Goal: Transaction & Acquisition: Purchase product/service

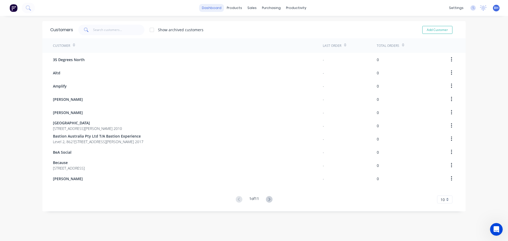
click at [214, 10] on link "dashboard" at bounding box center [211, 8] width 25 height 8
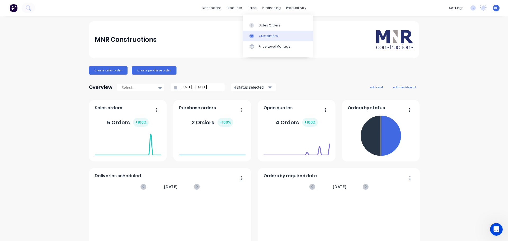
click at [261, 37] on div "Customers" at bounding box center [268, 36] width 19 height 5
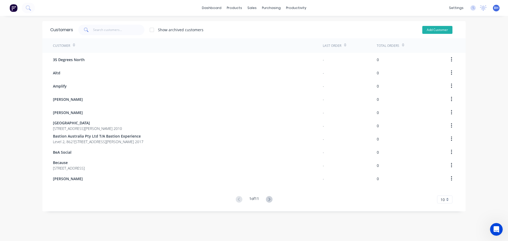
click at [427, 30] on button "Add Customer" at bounding box center [437, 30] width 30 height 8
select select "AU"
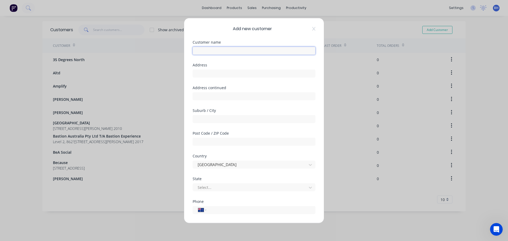
click at [220, 52] on input "text" at bounding box center [253, 51] width 123 height 8
type input "Ive Group"
click at [209, 75] on input "text" at bounding box center [253, 73] width 123 height 8
click at [216, 75] on input "text" at bounding box center [253, 73] width 123 height 8
type input "[STREET_ADDRESS][PERSON_NAME]"
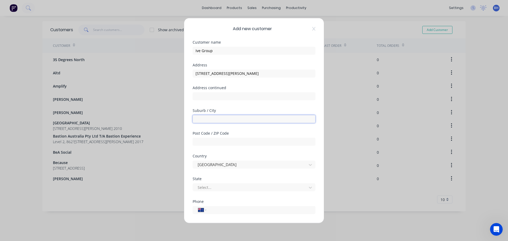
click at [206, 122] on input "text" at bounding box center [253, 119] width 123 height 8
type input "Braeside"
type input "3195"
click at [219, 186] on div at bounding box center [250, 187] width 107 height 7
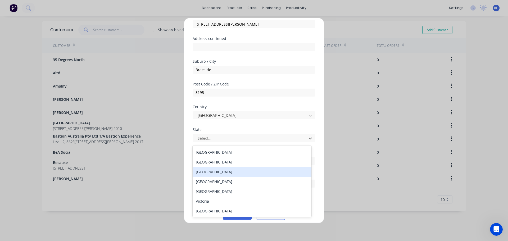
scroll to position [53, 0]
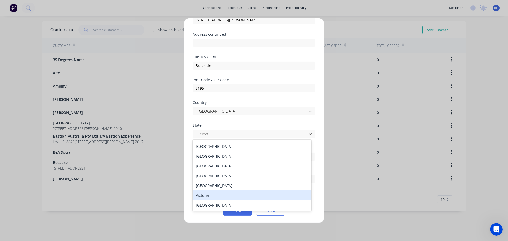
click at [202, 197] on div "Victoria" at bounding box center [251, 195] width 119 height 10
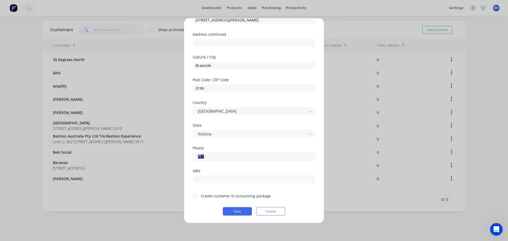
click at [211, 158] on input "tel" at bounding box center [260, 156] width 100 height 6
click at [219, 179] on input "text" at bounding box center [253, 179] width 123 height 8
click at [241, 207] on button "Save" at bounding box center [237, 211] width 29 height 8
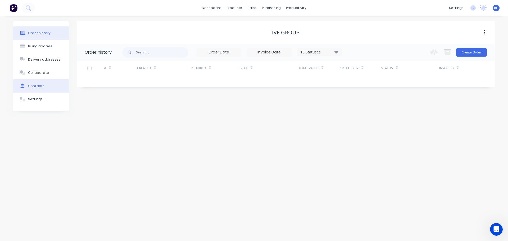
click at [38, 86] on div "Contacts" at bounding box center [36, 86] width 16 height 5
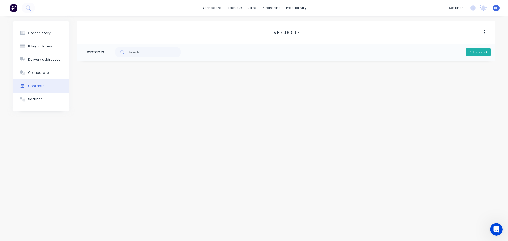
click at [475, 54] on button "Add contact" at bounding box center [478, 52] width 24 height 8
select select "AU"
click at [109, 82] on div "Contact name" at bounding box center [128, 83] width 86 height 4
click at [108, 84] on div "Contact name" at bounding box center [128, 83] width 86 height 4
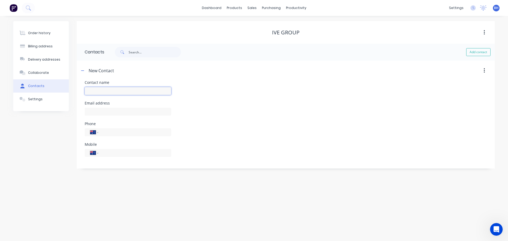
click at [106, 91] on input "text" at bounding box center [128, 91] width 86 height 8
type input "[PERSON_NAME]"
click at [108, 109] on input "text" at bounding box center [128, 112] width 86 height 8
select select "AU"
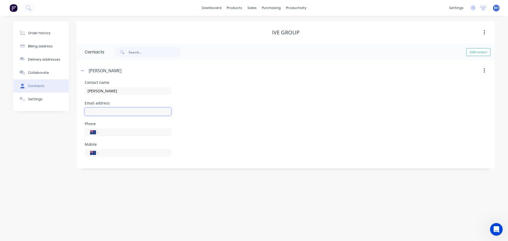
click at [104, 111] on input "text" at bounding box center [128, 112] width 86 height 8
paste input "[EMAIL_ADDRESS][PERSON_NAME][DOMAIN_NAME]"
type input "[EMAIL_ADDRESS][PERSON_NAME][DOMAIN_NAME]"
click at [105, 133] on input "tel" at bounding box center [133, 132] width 63 height 6
type input "0"
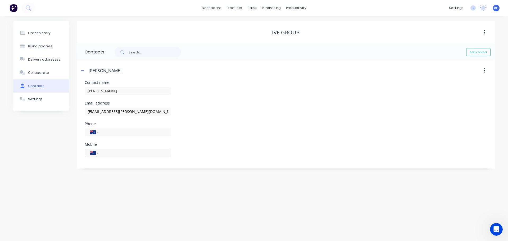
click at [128, 150] on input "tel" at bounding box center [133, 153] width 63 height 6
type input "0404 020 854"
click at [330, 178] on div "Order history Billing address Delivery addresses Collaborate Contacts Settings …" at bounding box center [254, 128] width 508 height 225
click at [223, 37] on div "Ive Group" at bounding box center [286, 32] width 418 height 22
click at [483, 71] on icon "button" at bounding box center [483, 71] width 1 height 6
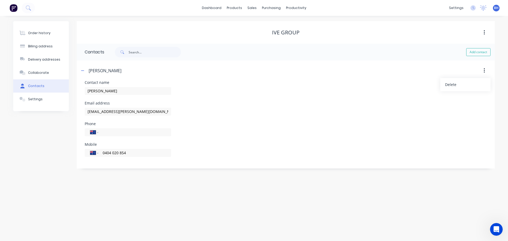
click at [431, 64] on header "[PERSON_NAME] Delete" at bounding box center [286, 71] width 418 height 20
click at [115, 169] on div "Order history Billing address Delivery addresses Collaborate Contacts Settings …" at bounding box center [254, 128] width 508 height 225
click at [38, 73] on div "Collaborate" at bounding box center [38, 72] width 21 height 5
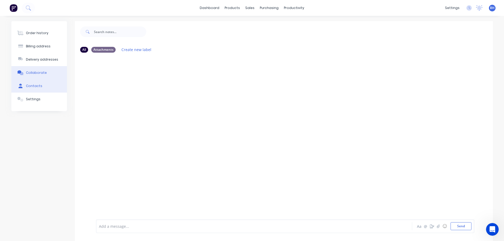
click at [39, 82] on button "Contacts" at bounding box center [39, 85] width 56 height 13
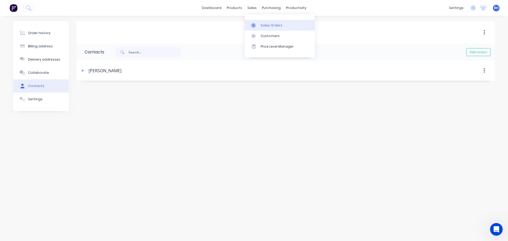
click at [265, 26] on div "Sales Orders" at bounding box center [271, 25] width 22 height 5
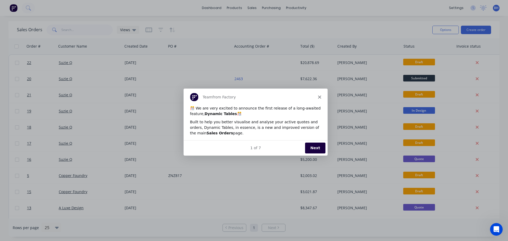
click at [319, 97] on polygon "Close" at bounding box center [318, 96] width 3 height 3
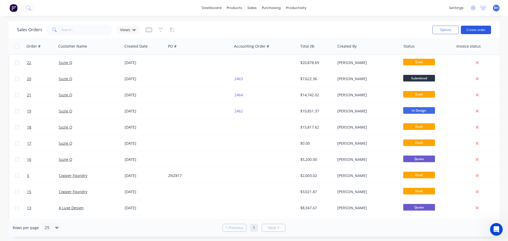
click at [477, 30] on button "Create order" at bounding box center [476, 30] width 30 height 8
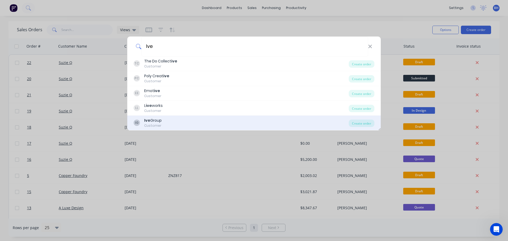
type input "Ive"
click at [161, 122] on div "Ive Group" at bounding box center [152, 121] width 17 height 6
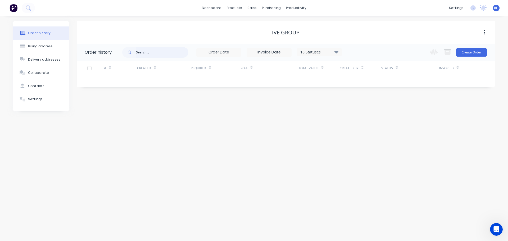
click at [167, 53] on input "text" at bounding box center [162, 52] width 52 height 11
type input "1"
click at [159, 53] on input "1" at bounding box center [162, 52] width 52 height 11
type input "1.0"
drag, startPoint x: 159, startPoint y: 53, endPoint x: 133, endPoint y: 55, distance: 25.4
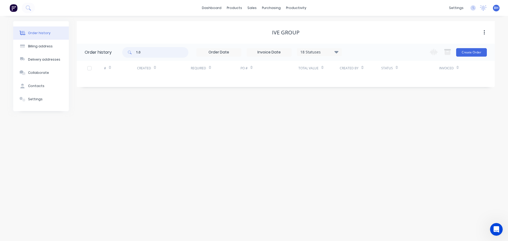
click at [133, 55] on div "1.0" at bounding box center [155, 52] width 66 height 11
click at [219, 52] on input at bounding box center [218, 52] width 44 height 8
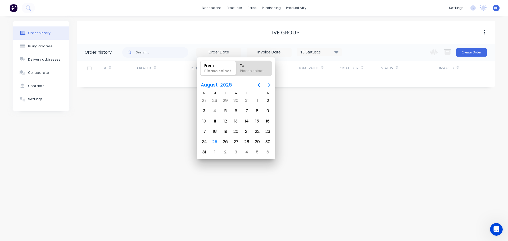
click at [267, 85] on icon "Next page" at bounding box center [269, 85] width 6 height 6
click at [236, 133] on div "24" at bounding box center [236, 131] width 8 height 8
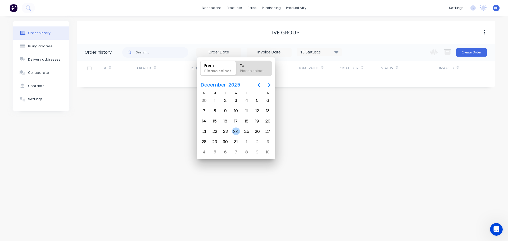
type input "[DATE]"
radio input "false"
radio input "true"
click at [237, 132] on div "24" at bounding box center [236, 131] width 8 height 8
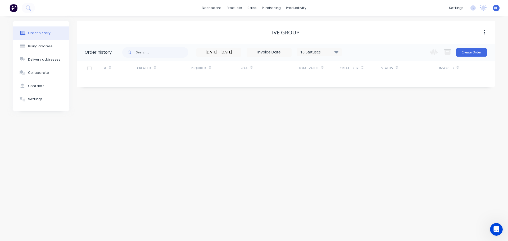
click at [213, 52] on input "[DATE] - [DATE]" at bounding box center [218, 52] width 44 height 8
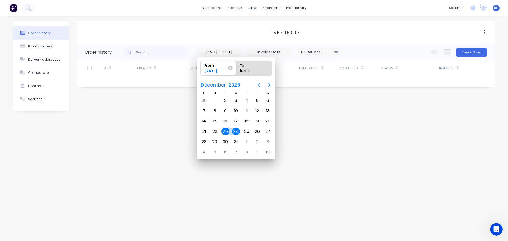
click at [257, 84] on icon "Previous page" at bounding box center [258, 85] width 6 height 6
click at [205, 143] on div "23" at bounding box center [204, 142] width 8 height 8
type input "[DATE] - [DATE]"
radio input "false"
radio input "true"
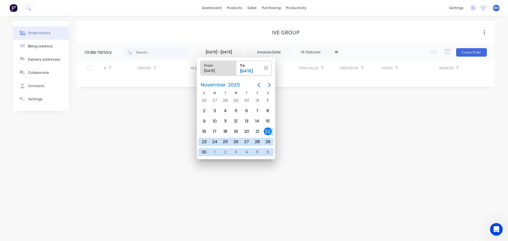
drag, startPoint x: 273, startPoint y: 52, endPoint x: 277, endPoint y: 53, distance: 4.8
click at [273, 52] on input at bounding box center [269, 52] width 44 height 8
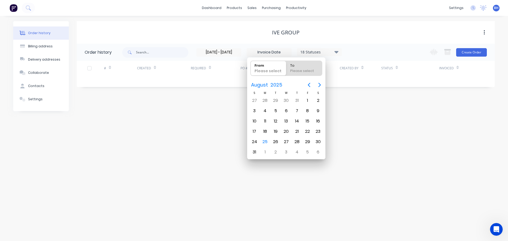
click at [302, 41] on div "Ive Group" at bounding box center [286, 32] width 418 height 22
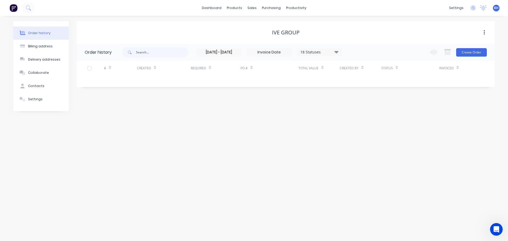
click at [232, 50] on input "[DATE] - [DATE]" at bounding box center [218, 52] width 44 height 8
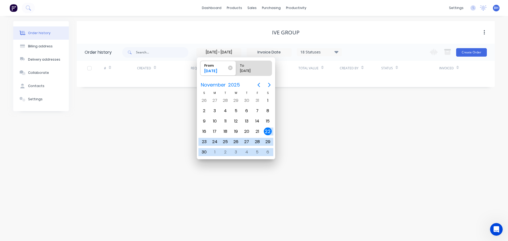
click at [226, 35] on div "Ive Group" at bounding box center [286, 32] width 418 height 6
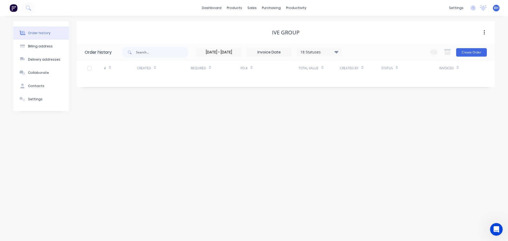
click at [225, 54] on input "[DATE] - [DATE]" at bounding box center [218, 52] width 44 height 8
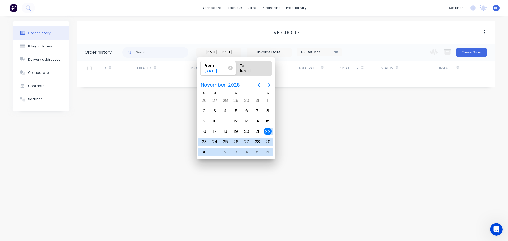
click at [225, 54] on input "[DATE] - [DATE]" at bounding box center [218, 52] width 44 height 8
click at [228, 35] on div "Ive Group" at bounding box center [286, 32] width 418 height 6
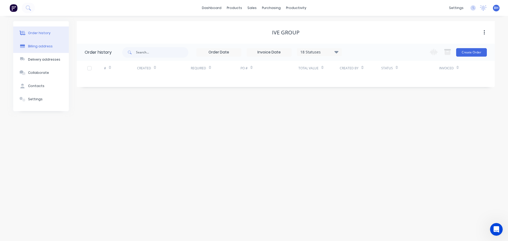
click at [41, 47] on div "Billing address" at bounding box center [40, 46] width 25 height 5
select select "AU"
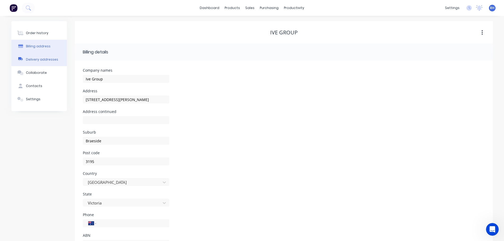
click at [40, 63] on button "Delivery addresses" at bounding box center [39, 59] width 56 height 13
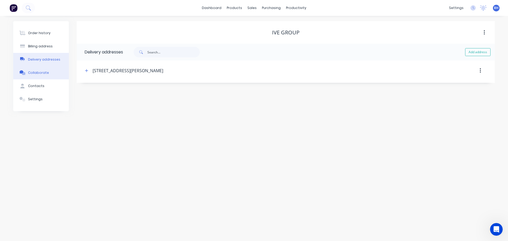
click at [38, 73] on div "Collaborate" at bounding box center [38, 72] width 21 height 5
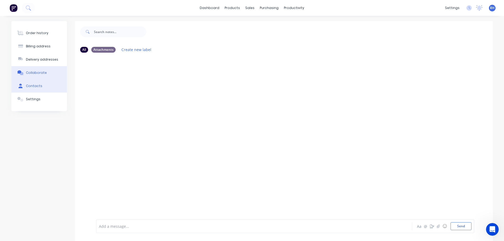
click at [36, 86] on div "Contacts" at bounding box center [34, 86] width 16 height 5
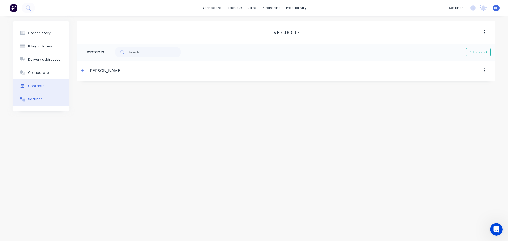
click at [41, 98] on button "Settings" at bounding box center [41, 99] width 56 height 13
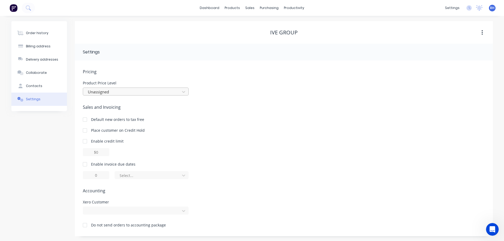
click at [115, 93] on div at bounding box center [132, 92] width 90 height 7
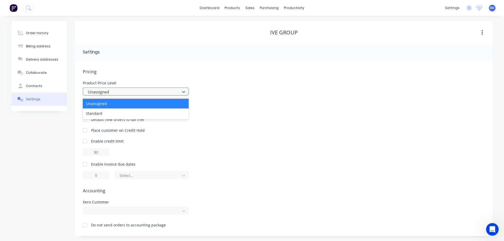
click at [116, 93] on div at bounding box center [132, 92] width 90 height 7
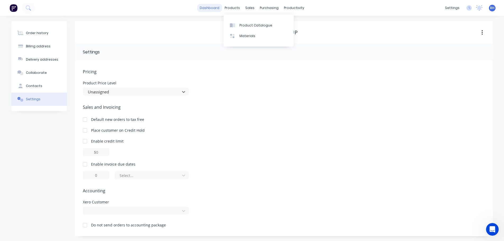
click at [210, 8] on link "dashboard" at bounding box center [209, 8] width 25 height 8
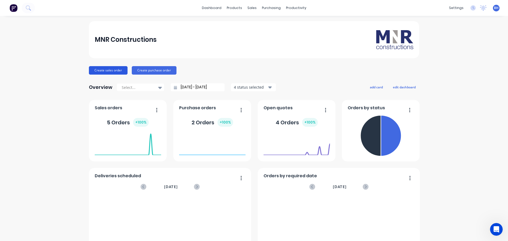
click at [113, 70] on button "Create sales order" at bounding box center [108, 70] width 39 height 8
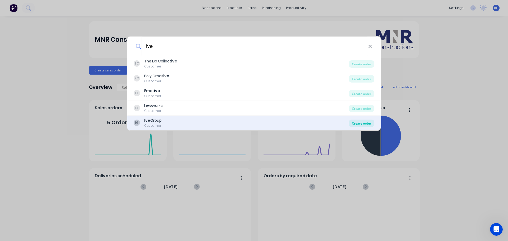
type input "ive"
click at [361, 122] on div "Create order" at bounding box center [361, 122] width 26 height 7
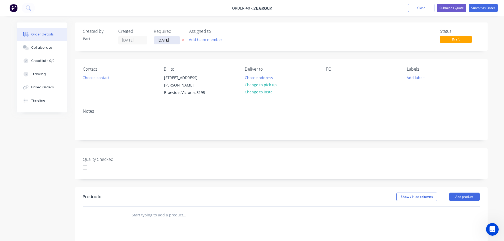
click at [169, 42] on input "[DATE]" at bounding box center [167, 40] width 26 height 8
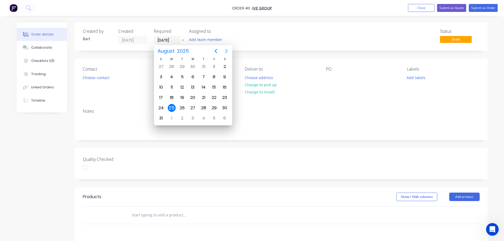
click at [225, 50] on icon "Next page" at bounding box center [226, 51] width 6 height 6
click at [192, 98] on div "24" at bounding box center [193, 98] width 8 height 8
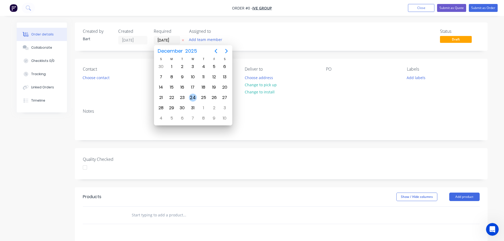
type input "[DATE]"
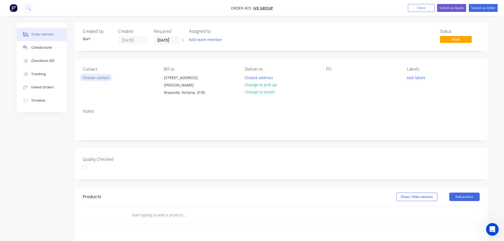
click at [98, 78] on button "Choose contact" at bounding box center [96, 77] width 33 height 7
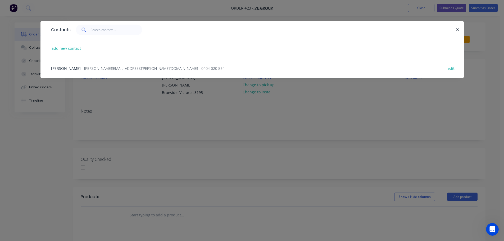
click at [88, 67] on span "- [PERSON_NAME][EMAIL_ADDRESS][PERSON_NAME][DOMAIN_NAME] - 0404 020 854" at bounding box center [153, 68] width 143 height 5
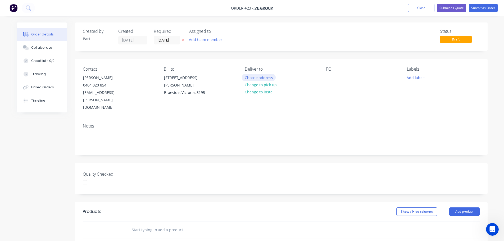
click at [255, 77] on button "Choose address" at bounding box center [259, 77] width 34 height 7
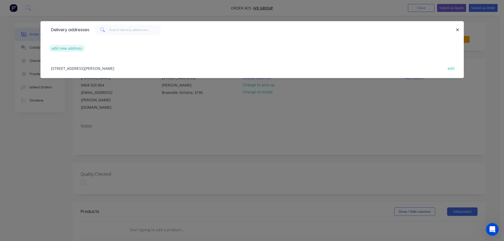
click at [71, 48] on button "add new address" at bounding box center [67, 48] width 36 height 7
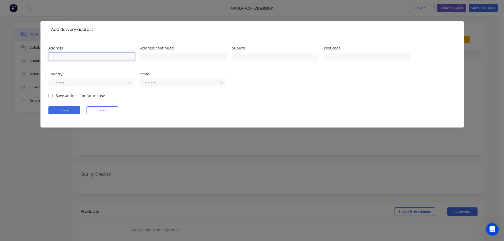
click at [73, 57] on input "text" at bounding box center [91, 57] width 86 height 8
click at [63, 83] on div at bounding box center [88, 83] width 71 height 7
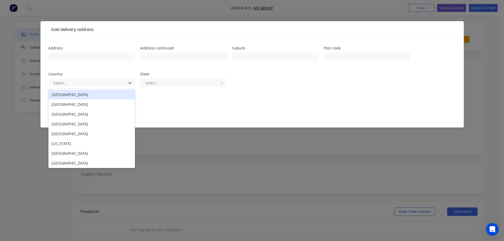
click at [66, 95] on div "[GEOGRAPHIC_DATA]" at bounding box center [91, 95] width 86 height 10
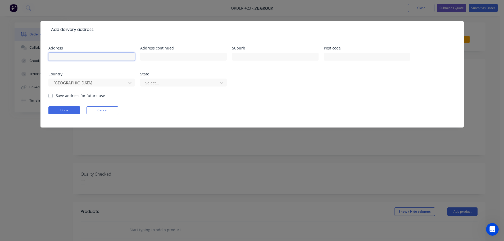
click at [91, 54] on input "text" at bounding box center [91, 57] width 86 height 8
type input "[PERSON_NAME][GEOGRAPHIC_DATA]"
click at [247, 59] on input "text" at bounding box center [275, 57] width 86 height 8
type input "[GEOGRAPHIC_DATA]"
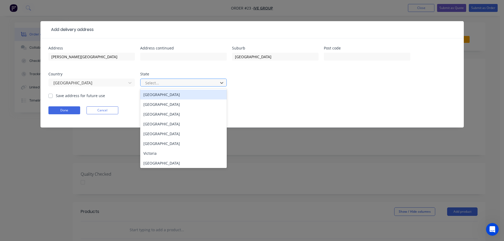
click at [157, 84] on div at bounding box center [180, 83] width 71 height 7
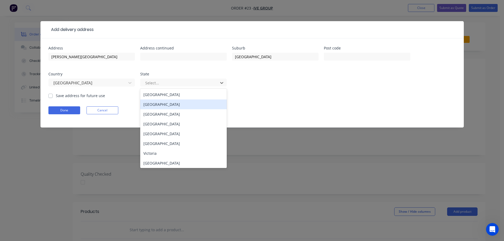
click at [159, 104] on div "[GEOGRAPHIC_DATA]" at bounding box center [183, 104] width 86 height 10
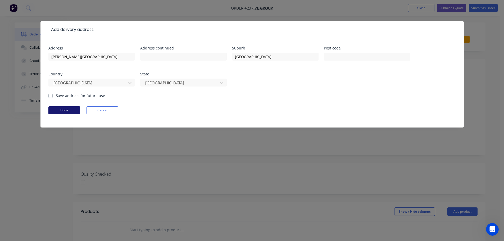
click at [69, 112] on button "Done" at bounding box center [64, 110] width 32 height 8
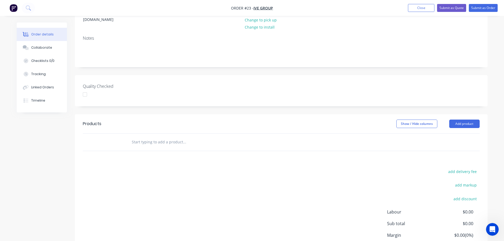
scroll to position [88, 0]
click at [147, 136] on input "text" at bounding box center [184, 141] width 106 height 11
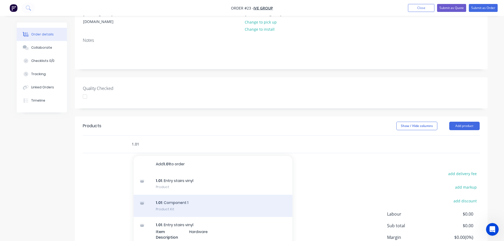
scroll to position [85, 0]
type input "1.01"
click at [172, 195] on div "1.01 : Component 1 Product Kit" at bounding box center [212, 206] width 159 height 22
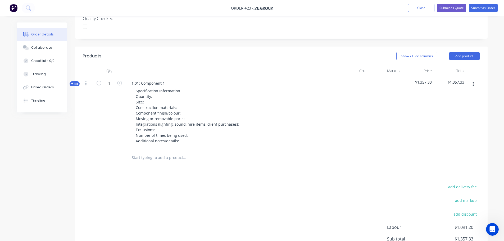
scroll to position [156, 0]
click at [153, 152] on input "text" at bounding box center [184, 157] width 106 height 11
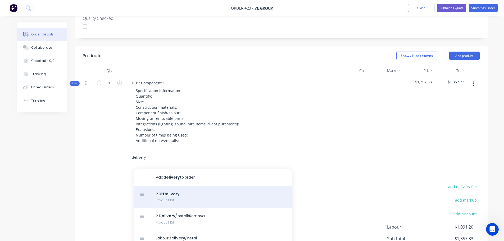
type input "delivery"
click at [171, 186] on div "2.01: Delivery Product Kit" at bounding box center [212, 197] width 159 height 22
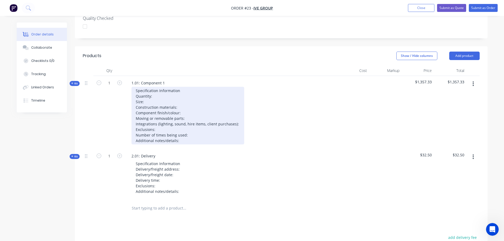
click at [165, 87] on div "Specification Information Quantity: Size: Construction materials: Component fin…" at bounding box center [187, 116] width 113 height 58
drag, startPoint x: 188, startPoint y: 75, endPoint x: 187, endPoint y: 78, distance: 2.8
click at [188, 87] on div "Specification Information Quantity: Size: Construction materials: Component fin…" at bounding box center [187, 116] width 113 height 58
click at [167, 87] on div "Specification Information Quantity: Size: Construction materials: Component fin…" at bounding box center [187, 116] width 113 height 58
click at [154, 87] on div "Specification Information Quantity: 1 Size: Construction materials: Component f…" at bounding box center [187, 116] width 113 height 58
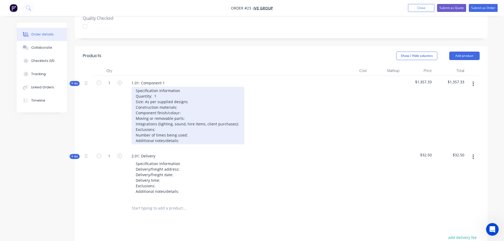
click at [182, 94] on div "Specification Information Quantity: 1 Size: As per supplied designs Constructio…" at bounding box center [187, 116] width 113 height 58
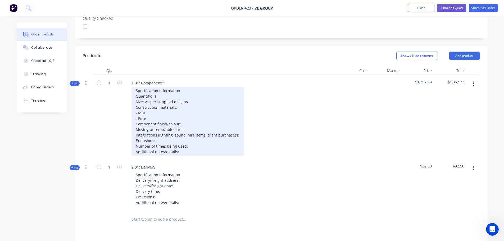
click at [183, 110] on div "Specification Information Quantity: 1 Size: As per supplied designs Constructio…" at bounding box center [187, 121] width 113 height 69
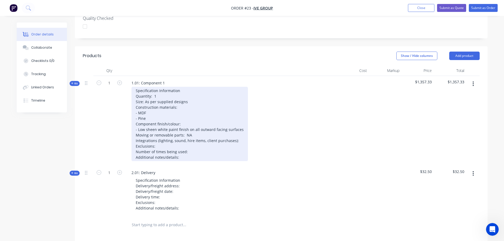
click at [236, 125] on div "Specification Information Quantity: 1 Size: As per supplied designs Constructio…" at bounding box center [189, 124] width 116 height 74
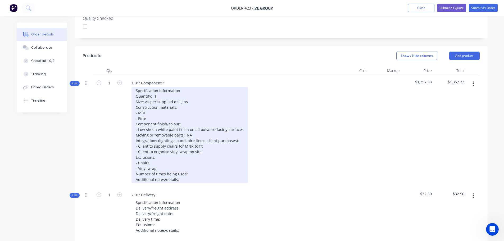
click at [190, 160] on div "Specification Information Quantity: 1 Size: As per supplied designs Constructio…" at bounding box center [189, 135] width 116 height 96
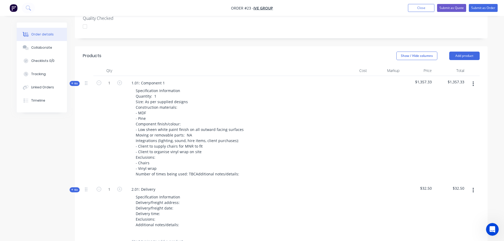
click at [186, 193] on div "Specification Information Delivery/freight address: Delivery/freight date: Deli…" at bounding box center [230, 210] width 207 height 35
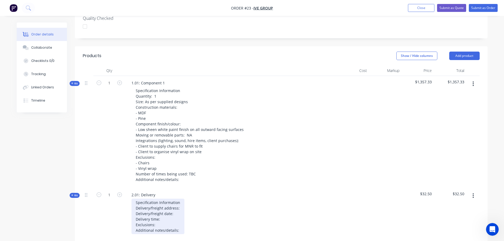
click at [182, 199] on div "Specification Information Delivery/freight address: Delivery/freight date: Deli…" at bounding box center [157, 216] width 53 height 35
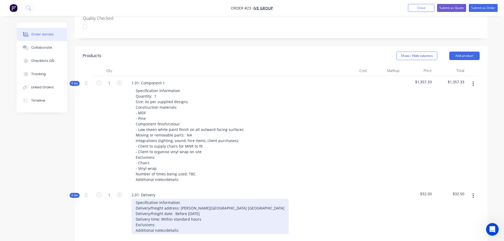
drag, startPoint x: 173, startPoint y: 199, endPoint x: 194, endPoint y: 202, distance: 21.4
click at [174, 199] on div "Specification Information Delivery/freight address: [PERSON_NAME][GEOGRAPHIC_DA…" at bounding box center [209, 216] width 157 height 35
click at [167, 211] on div "Specification Information Delivery/freight address: [PERSON_NAME][GEOGRAPHIC_DA…" at bounding box center [209, 216] width 157 height 35
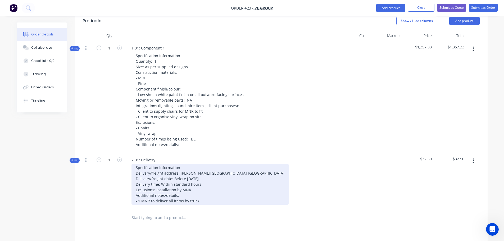
scroll to position [191, 0]
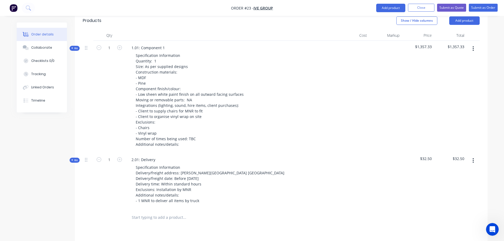
click at [78, 46] on span "Kit" at bounding box center [74, 48] width 7 height 4
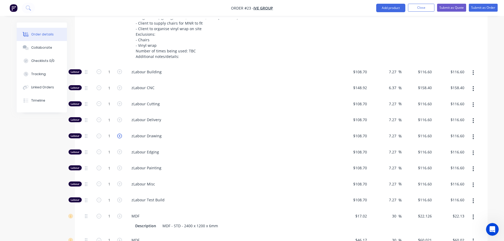
scroll to position [279, 0]
click at [111, 76] on input "1" at bounding box center [109, 72] width 14 height 8
type input "8"
type input "$932.80"
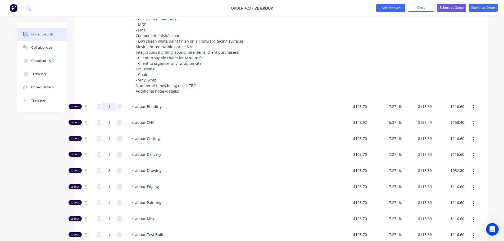
scroll to position [244, 0]
click at [105, 103] on input "1" at bounding box center [109, 107] width 14 height 8
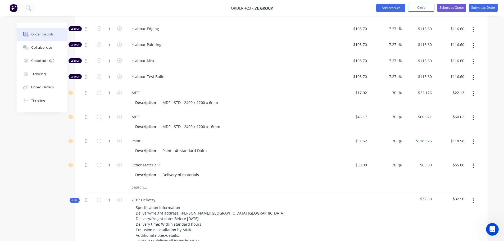
scroll to position [402, 0]
click at [151, 182] on input "text" at bounding box center [184, 187] width 106 height 11
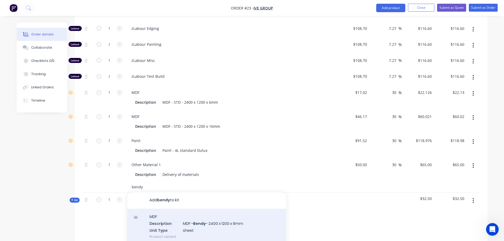
scroll to position [0, 0]
type input "bendy"
click at [196, 210] on div "MDF Description MDF - Bendy - 2400 x 1200 x 9mm Unit Type sheet Product variant" at bounding box center [206, 227] width 159 height 36
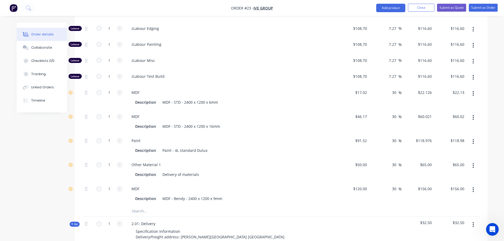
click at [139, 206] on input "text" at bounding box center [184, 211] width 106 height 11
click at [150, 195] on div "Description" at bounding box center [145, 199] width 25 height 8
click at [178, 195] on div "MDF - Bendy - 2400 x 1200 x 9mm" at bounding box center [192, 199] width 64 height 8
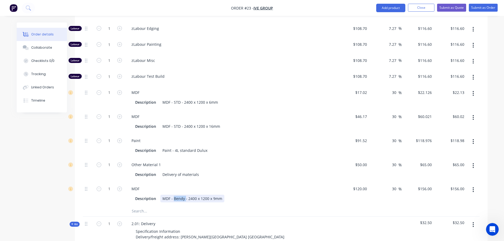
click at [178, 195] on div "MDF - Bendy - 2400 x 1200 x 9mm" at bounding box center [192, 199] width 64 height 8
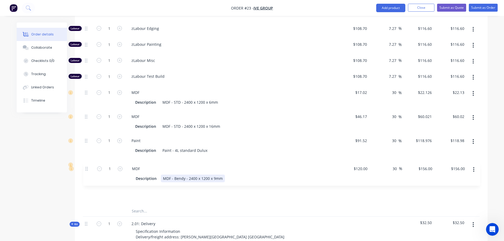
drag, startPoint x: 86, startPoint y: 176, endPoint x: 87, endPoint y: 172, distance: 3.7
click at [87, 172] on div "Labour 1 zLabour Building $108.70 $108.70 7.27 7.27 % $116.60 $116.60 $116.60 $…" at bounding box center [281, 73] width 397 height 264
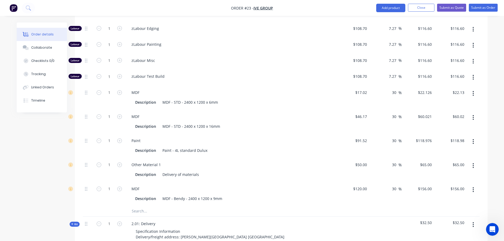
click at [473, 187] on icon "button" at bounding box center [472, 190] width 1 height 6
click at [447, 221] on div "Delete" at bounding box center [454, 225] width 41 height 8
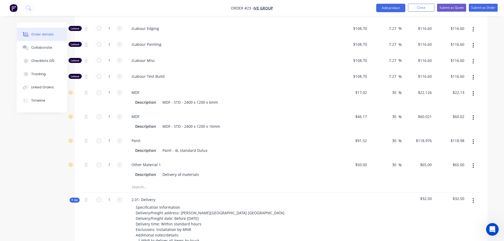
click at [145, 182] on input "text" at bounding box center [184, 187] width 106 height 11
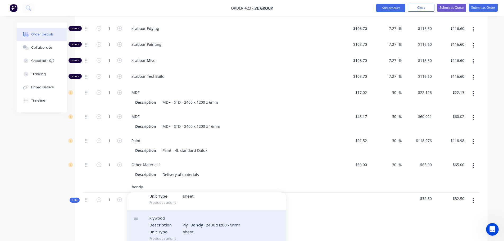
scroll to position [35, 0]
type input "bendy"
click at [194, 210] on div "Plywood Description Ply - Bendy - 2400 x 1200 x 5mm Unit Type sheet Product var…" at bounding box center [206, 228] width 159 height 36
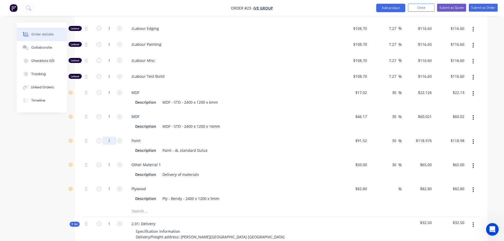
type input "4"
type input "$475.90"
click at [161, 137] on div "Paint" at bounding box center [230, 141] width 207 height 8
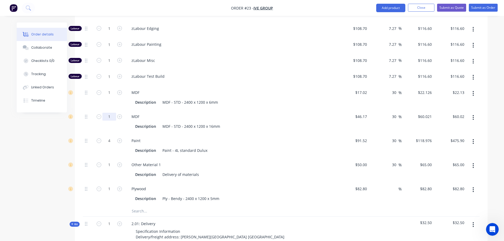
type input "4"
type input "$240.08"
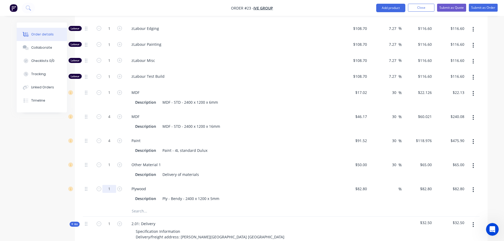
type input "3"
type input "$248.40"
click at [202, 171] on div "Description Delivery of materials" at bounding box center [230, 175] width 194 height 8
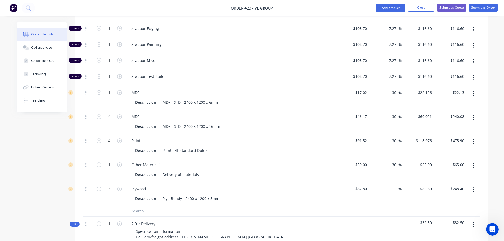
click at [142, 206] on input "text" at bounding box center [184, 211] width 106 height 11
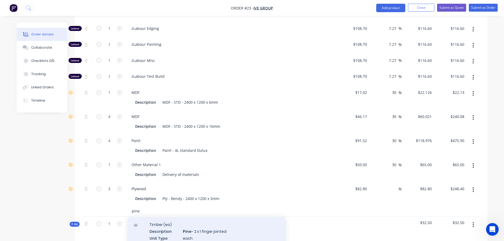
scroll to position [53, 0]
type input "pine"
click at [209, 217] on div "Timber (ea) Description Pine - 2 x 1 finger jointed Unit Type each Product vari…" at bounding box center [206, 234] width 159 height 36
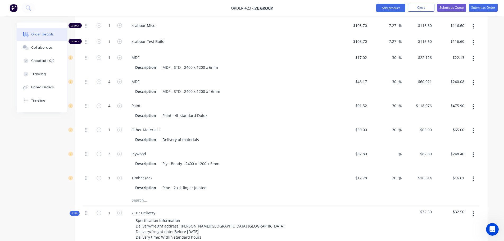
scroll to position [437, 0]
type input "3"
type input "$49.84"
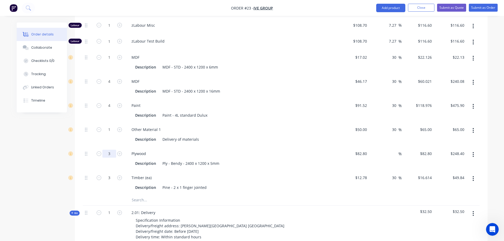
type input "1"
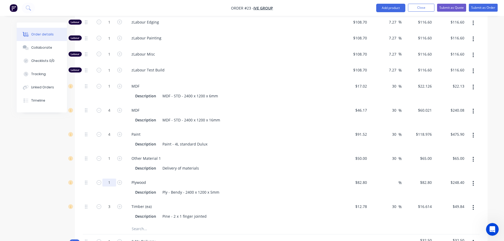
scroll to position [404, 0]
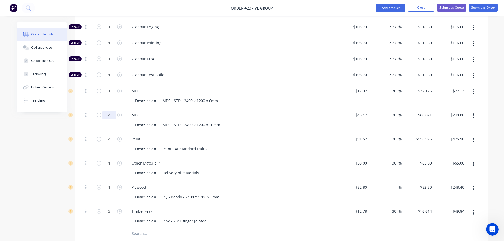
type input "$82.80"
type input "14"
type input "$840.29"
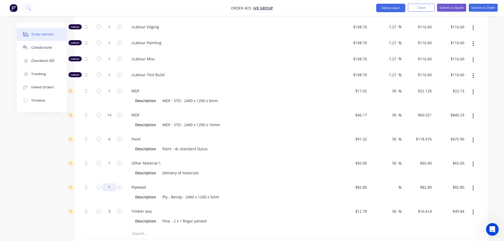
type input "2"
type input "$165.60"
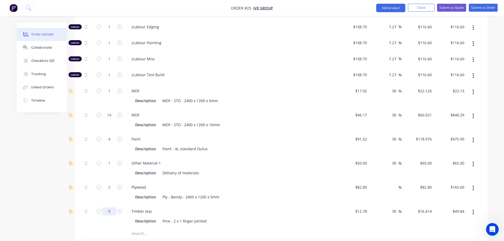
type input "9"
type input "$149.53"
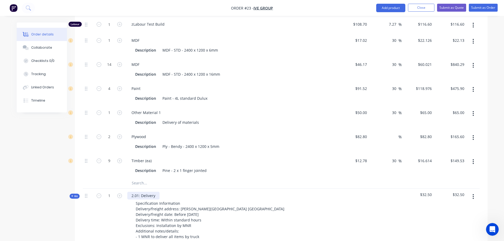
scroll to position [454, 0]
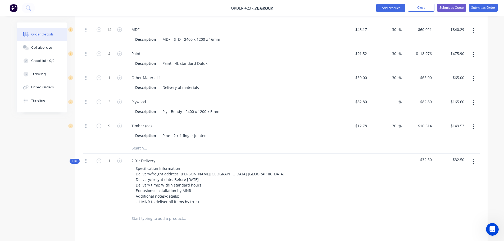
click at [142, 143] on input "text" at bounding box center [184, 148] width 106 height 11
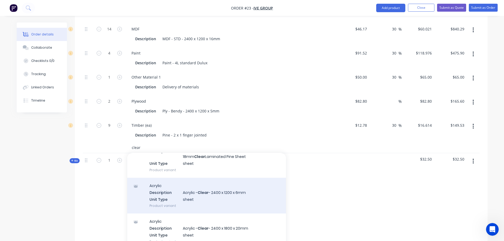
scroll to position [105, 0]
type input "clear"
click at [194, 180] on div "Acrylic Description Acrylic - Clear - 2400 x 1200 x 6mm Unit Type sheet Product…" at bounding box center [206, 195] width 159 height 36
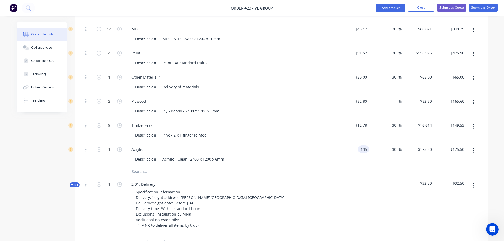
click at [360, 145] on input "135" at bounding box center [364, 149] width 9 height 8
type input "$155.00"
type input "$201.50"
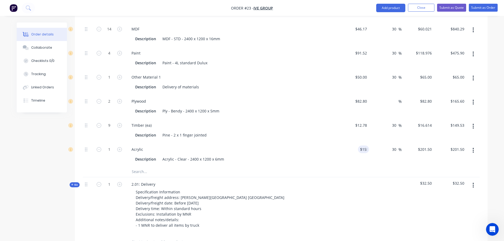
click at [362, 125] on div "$12.78 $12.78" at bounding box center [353, 130] width 33 height 24
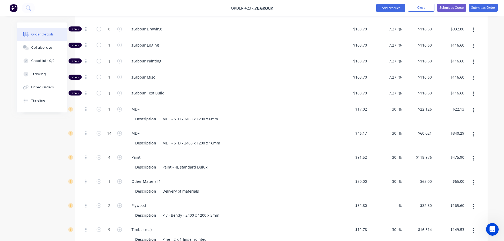
scroll to position [384, 0]
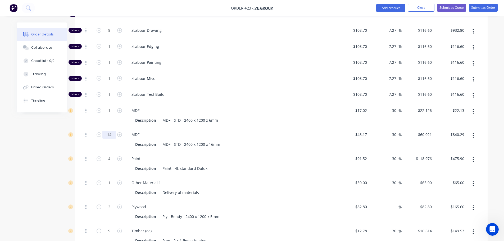
type input "20"
type input "$1,200.42"
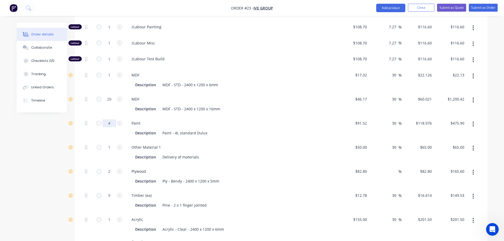
scroll to position [419, 0]
type input "6"
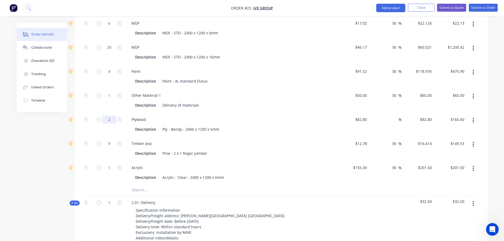
type input "$132.76"
type input "3"
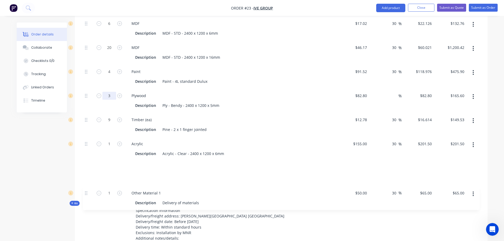
scroll to position [473, 0]
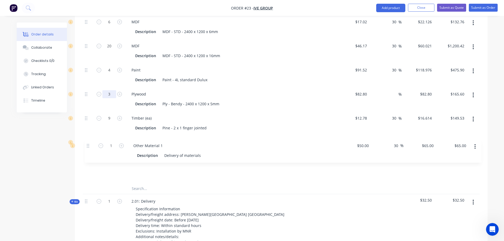
drag, startPoint x: 85, startPoint y: 115, endPoint x: 87, endPoint y: 147, distance: 32.0
click at [87, 147] on div "Labour 1 zLabour Building $108.70 $108.70 7.27 7.27 % $116.60 $116.60 $116.60 $…" at bounding box center [281, 27] width 397 height 312
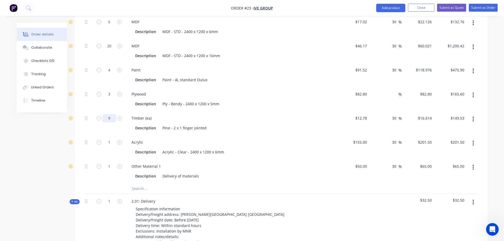
type input "$248.40"
type input "12"
type input "$199.37"
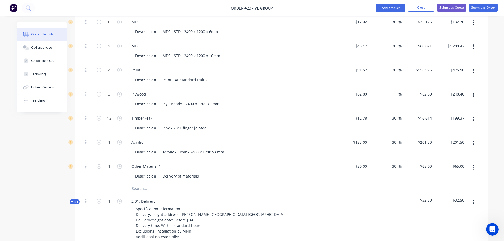
click at [117, 93] on div "3" at bounding box center [109, 99] width 32 height 24
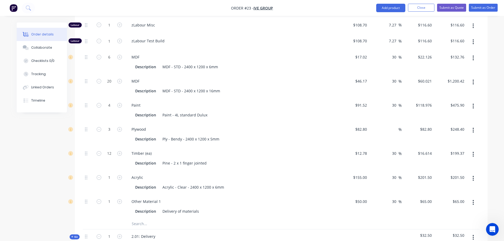
scroll to position [437, 0]
type input "25"
type input "$1,500.53"
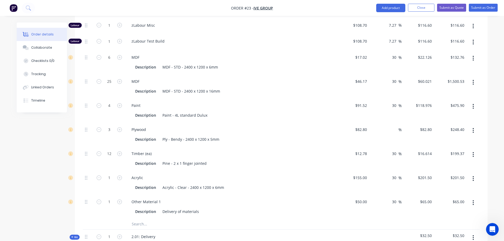
click at [188, 77] on div "MDF" at bounding box center [230, 81] width 207 height 8
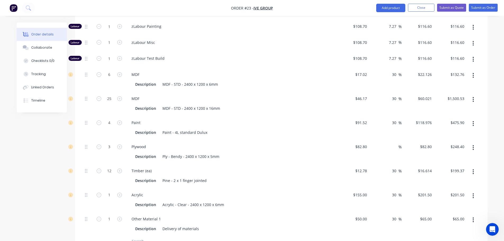
scroll to position [420, 0]
type input "12"
type input "$265.51"
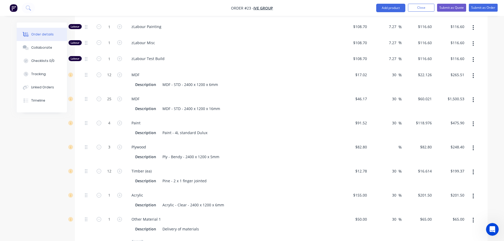
click at [108, 68] on div "12" at bounding box center [109, 80] width 32 height 24
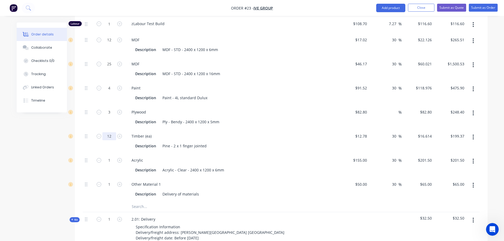
scroll to position [455, 0]
type input "5"
type input "$414.00"
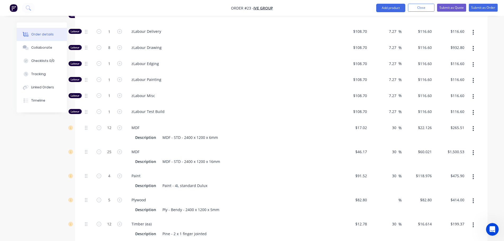
click at [108, 121] on div "12" at bounding box center [109, 133] width 32 height 24
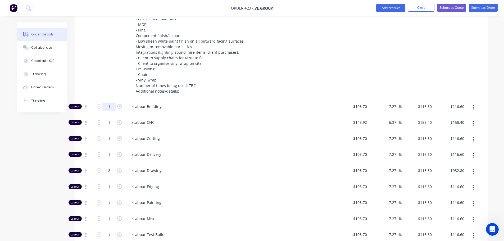
scroll to position [243, 0]
click at [104, 103] on input "1" at bounding box center [109, 107] width 14 height 8
type input "16"
type input "$1,865.60"
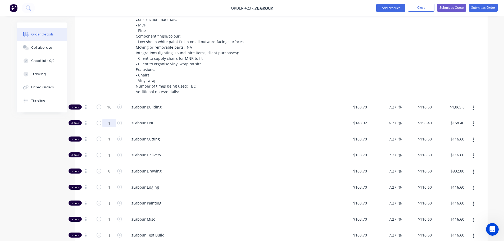
click at [104, 105] on input "1" at bounding box center [109, 107] width 14 height 8
type input "8"
type input "$1,267.20"
click at [104, 111] on input "1" at bounding box center [109, 107] width 14 height 8
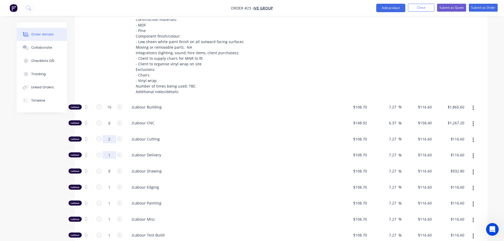
type input "2"
type input "$233.20"
click at [106, 111] on input "1" at bounding box center [109, 107] width 14 height 8
type input "2"
type input "$233.20"
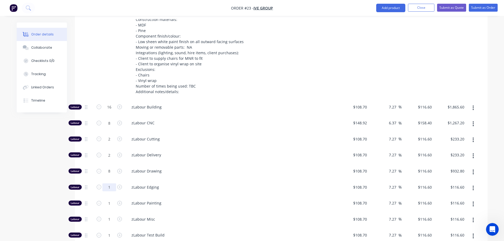
click at [106, 111] on input "1" at bounding box center [109, 107] width 14 height 8
type input "0"
type input "$0.00"
click at [108, 111] on input "1" at bounding box center [109, 107] width 14 height 8
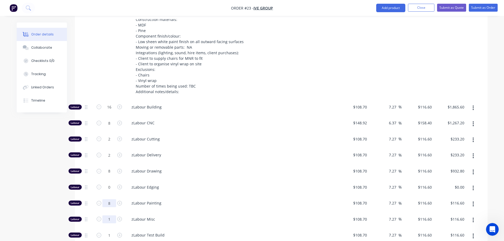
type input "8"
type input "$932.80"
click at [107, 111] on input "1" at bounding box center [109, 107] width 14 height 8
type input "8"
type input "$932.80"
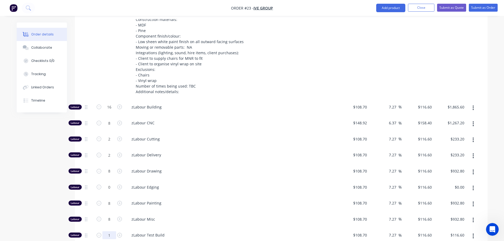
click at [105, 111] on input "1" at bounding box center [109, 107] width 14 height 8
type input "4"
type input "$466.40"
click at [111, 111] on input "0" at bounding box center [109, 107] width 14 height 8
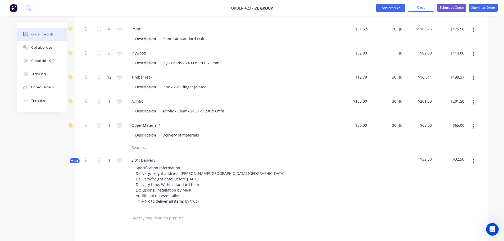
scroll to position [514, 0]
click at [149, 142] on input "text" at bounding box center [184, 147] width 106 height 11
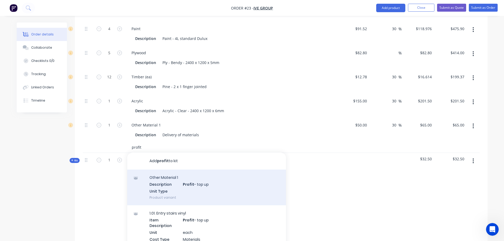
type input "profit"
click at [194, 171] on div "Other Material 1 Description Profit - top up Unit Type Product variant" at bounding box center [206, 187] width 159 height 36
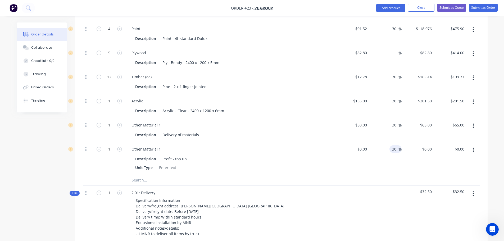
click at [392, 145] on input "30" at bounding box center [394, 149] width 7 height 8
type input "0"
drag, startPoint x: 393, startPoint y: 133, endPoint x: 400, endPoint y: 134, distance: 7.7
click at [394, 145] on input "0" at bounding box center [395, 149] width 6 height 8
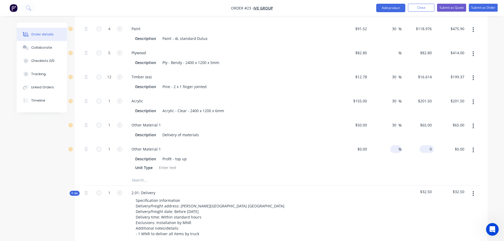
click at [433, 145] on input "0" at bounding box center [427, 149] width 12 height 8
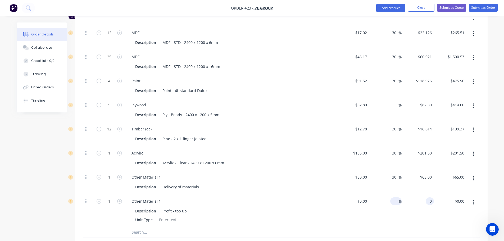
scroll to position [461, 0]
type input "$0.00"
click at [394, 198] on input at bounding box center [395, 202] width 6 height 8
click at [365, 198] on input at bounding box center [363, 202] width 12 height 8
click at [365, 198] on input at bounding box center [366, 202] width 6 height 8
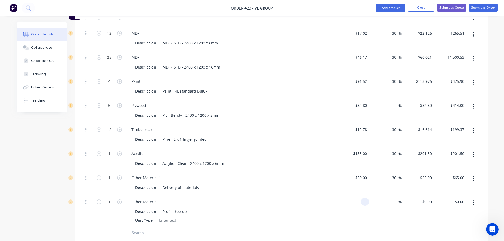
type input "5"
type input "$1,000.00"
click at [379, 195] on div "%" at bounding box center [385, 211] width 33 height 33
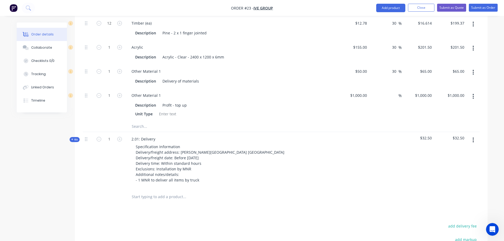
scroll to position [567, 0]
click at [389, 89] on div "%" at bounding box center [385, 105] width 33 height 33
click at [393, 92] on input at bounding box center [395, 96] width 6 height 8
type input "30"
type input "$1,300.00"
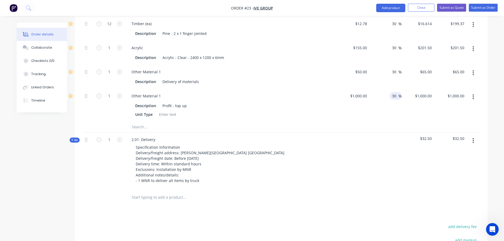
type input "$1,300.00"
click at [390, 95] on div "30 30 %" at bounding box center [385, 105] width 33 height 33
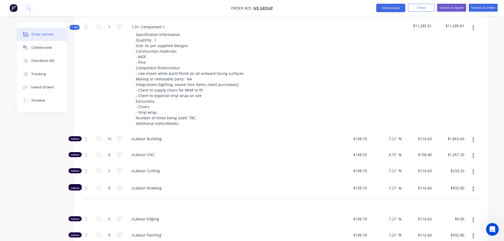
scroll to position [213, 0]
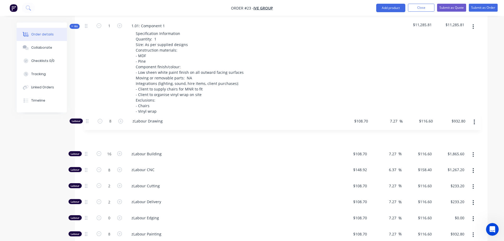
drag, startPoint x: 86, startPoint y: 188, endPoint x: 88, endPoint y: 121, distance: 66.9
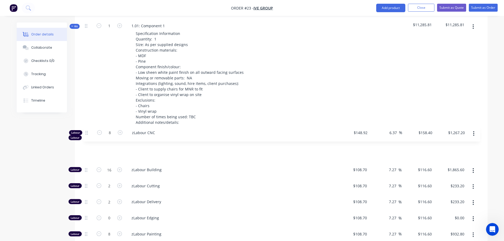
drag, startPoint x: 86, startPoint y: 156, endPoint x: 85, endPoint y: 133, distance: 22.2
drag, startPoint x: 86, startPoint y: 172, endPoint x: 87, endPoint y: 137, distance: 35.7
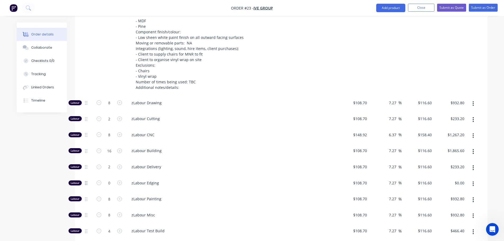
scroll to position [248, 0]
click at [471, 179] on button "button" at bounding box center [473, 184] width 12 height 10
click at [445, 215] on div "Delete" at bounding box center [454, 219] width 41 height 8
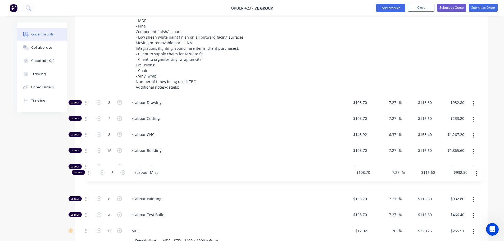
scroll to position [248, 0]
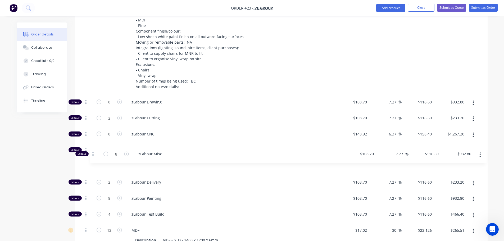
drag, startPoint x: 85, startPoint y: 184, endPoint x: 93, endPoint y: 151, distance: 33.9
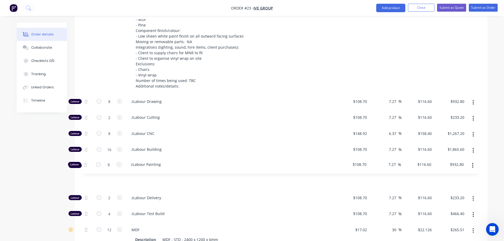
drag, startPoint x: 85, startPoint y: 183, endPoint x: 85, endPoint y: 161, distance: 22.2
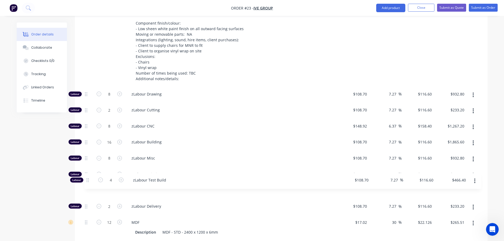
drag, startPoint x: 85, startPoint y: 200, endPoint x: 87, endPoint y: 179, distance: 20.7
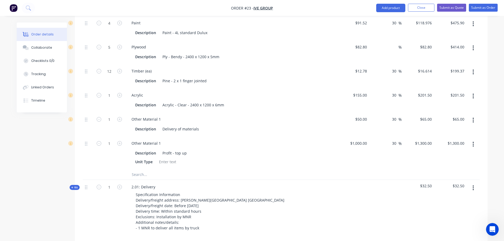
scroll to position [504, 0]
click at [155, 169] on input "text" at bounding box center [184, 174] width 106 height 11
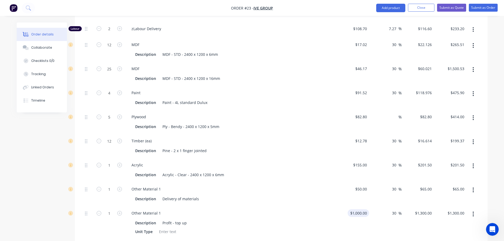
scroll to position [434, 0]
click at [472, 211] on icon "button" at bounding box center [472, 214] width 1 height 6
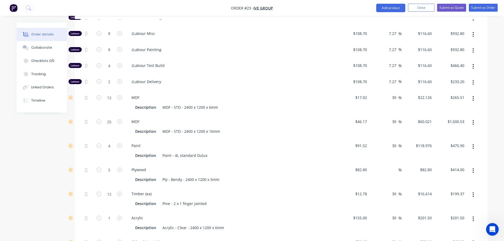
scroll to position [381, 0]
click at [389, 163] on div "%" at bounding box center [385, 175] width 33 height 24
click at [391, 166] on div "%" at bounding box center [395, 170] width 11 height 8
type input "30"
type input "$107.64"
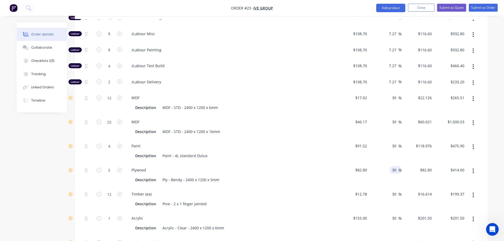
type input "$538.20"
click at [320, 142] on div "Paint" at bounding box center [230, 146] width 207 height 8
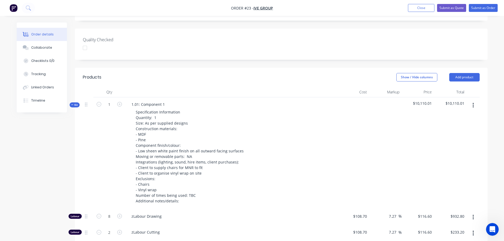
scroll to position [134, 0]
click at [415, 8] on button "Close" at bounding box center [421, 8] width 26 height 8
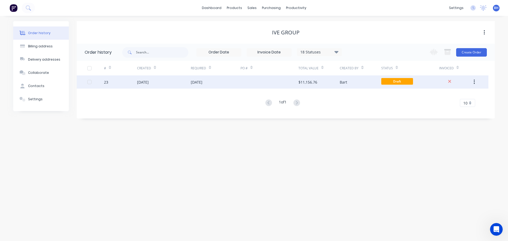
click at [169, 80] on div "[DATE]" at bounding box center [164, 81] width 54 height 13
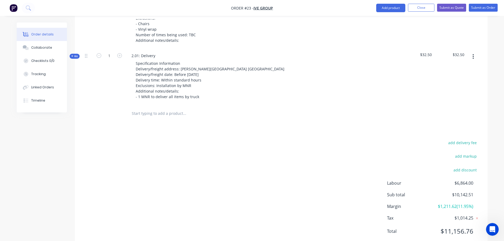
scroll to position [296, 0]
click at [466, 151] on button "add markup" at bounding box center [465, 154] width 27 height 7
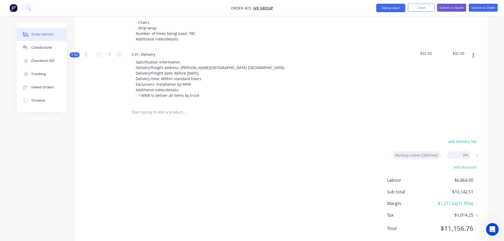
scroll to position [294, 0]
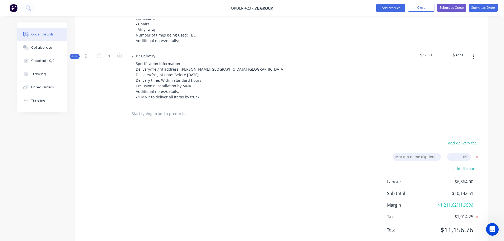
click at [461, 153] on input at bounding box center [459, 157] width 24 height 8
click at [464, 153] on input at bounding box center [459, 157] width 24 height 8
type input "13"
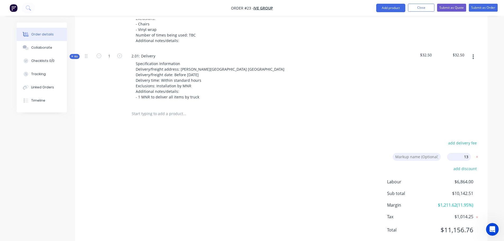
click input "submit" at bounding box center [0, 0] width 0 height 0
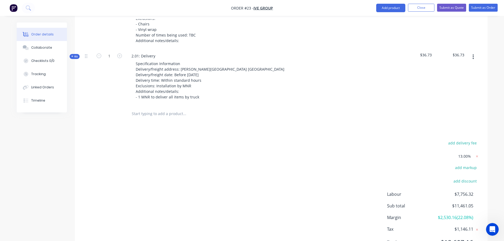
click at [463, 153] on span "13.00%" at bounding box center [464, 156] width 13 height 6
click at [462, 153] on span "13.00%" at bounding box center [464, 156] width 13 height 6
click at [434, 164] on div "add markup" at bounding box center [446, 170] width 66 height 13
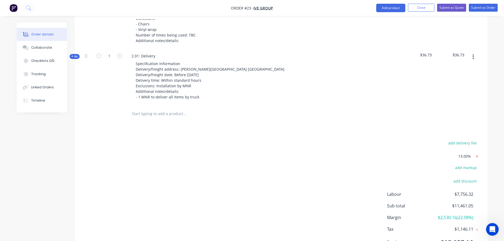
click at [475, 154] on icon at bounding box center [476, 156] width 5 height 5
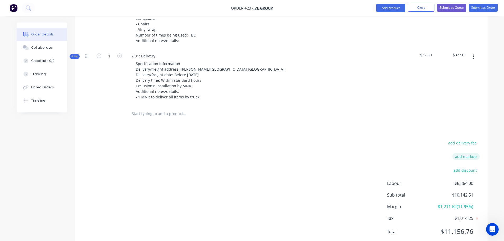
click at [469, 153] on button "add markup" at bounding box center [465, 156] width 27 height 7
click at [463, 153] on input at bounding box center [459, 157] width 24 height 8
type input "12"
click input "submit" at bounding box center [0, 0] width 0 height 0
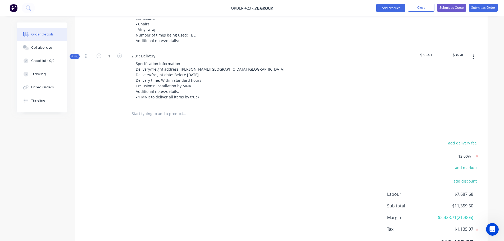
click at [476, 155] on icon at bounding box center [477, 156] width 2 height 2
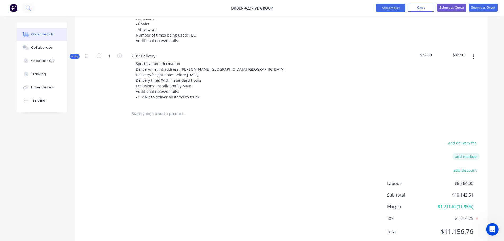
click at [461, 153] on button "add markup" at bounding box center [465, 156] width 27 height 7
click at [461, 153] on input at bounding box center [459, 157] width 24 height 8
type input "10"
click input "submit" at bounding box center [0, 0] width 0 height 0
click at [76, 54] on span "Kit" at bounding box center [74, 56] width 7 height 4
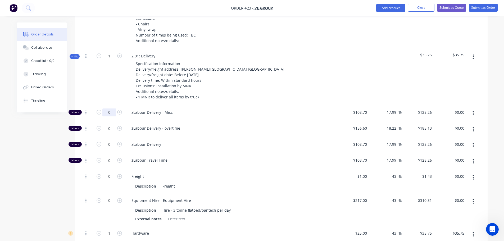
click at [113, 108] on input "0" at bounding box center [109, 112] width 14 height 8
type input "6"
type input "$769.56"
click at [112, 114] on input "0" at bounding box center [109, 112] width 14 height 8
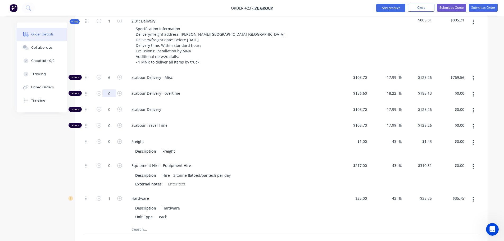
scroll to position [330, 0]
click at [110, 81] on input "0" at bounding box center [109, 77] width 14 height 8
type input "1"
type input "$310.31"
click at [109, 81] on input "1" at bounding box center [109, 77] width 14 height 8
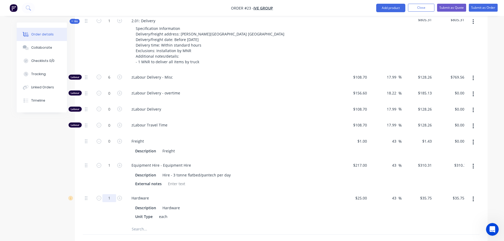
click at [109, 81] on input "1" at bounding box center [109, 77] width 14 height 8
type input "5"
type input "$178.75"
click at [117, 169] on div "1" at bounding box center [109, 174] width 32 height 33
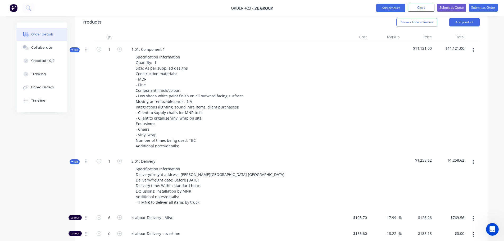
scroll to position [189, 0]
click at [73, 160] on icon at bounding box center [72, 161] width 2 height 3
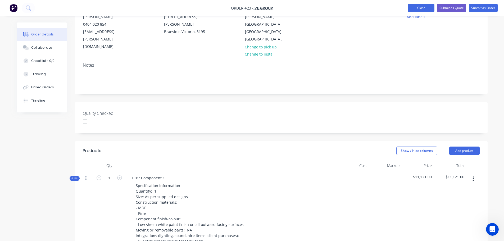
scroll to position [61, 0]
click at [416, 7] on button "Close" at bounding box center [421, 8] width 26 height 8
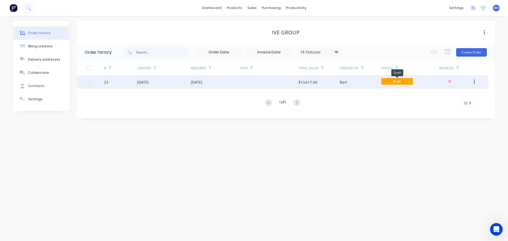
click at [381, 83] on span "Draft" at bounding box center [397, 81] width 32 height 7
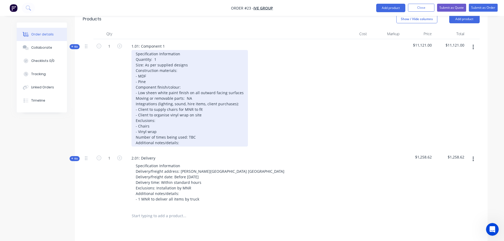
scroll to position [193, 0]
click at [201, 97] on div "Specification Information Quantity: 1 Size: As per supplied designs Constructio…" at bounding box center [189, 98] width 116 height 96
click at [191, 55] on div "Specification Information Quantity: 1 Size: As per supplied designs Constructio…" at bounding box center [189, 98] width 116 height 96
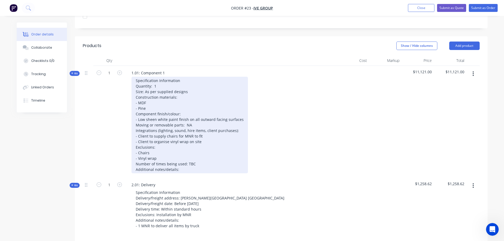
scroll to position [166, 0]
